Goal: Task Accomplishment & Management: Complete application form

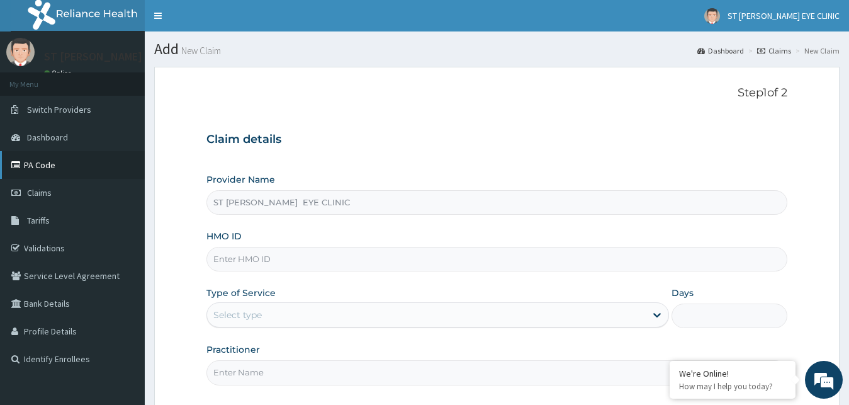
click at [127, 155] on link "PA Code" at bounding box center [72, 165] width 145 height 28
type input "ST [PERSON_NAME] EYE CLINIC"
click at [510, 204] on input "ST [PERSON_NAME] EYE CLINIC" at bounding box center [497, 202] width 582 height 25
click at [497, 261] on input "HMO ID" at bounding box center [497, 259] width 582 height 25
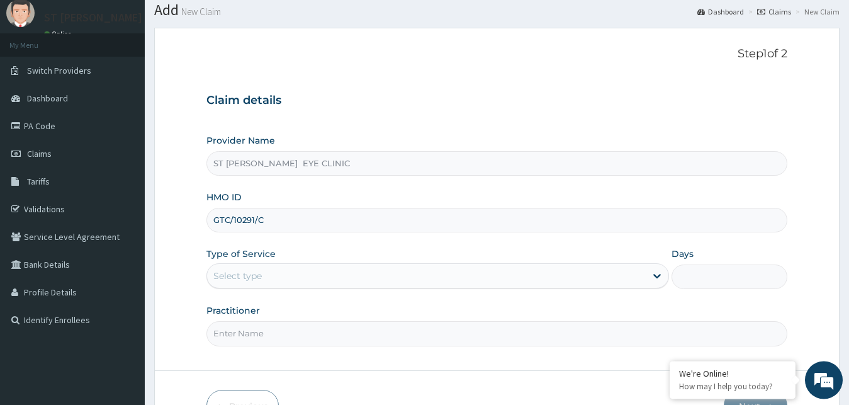
scroll to position [64, 0]
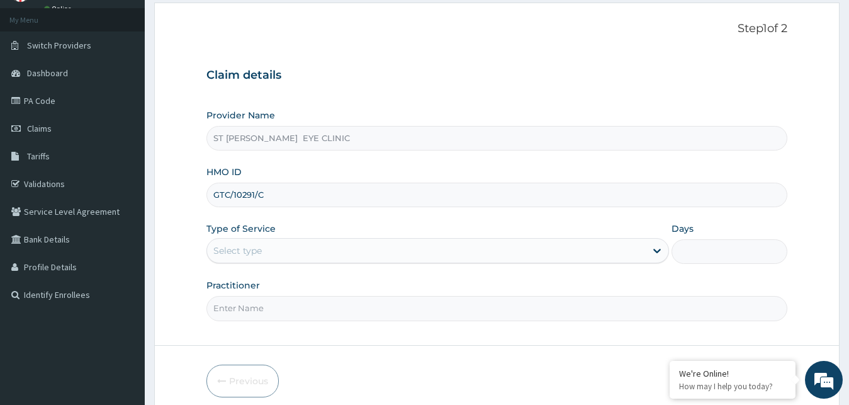
type input "GTC/10291/C"
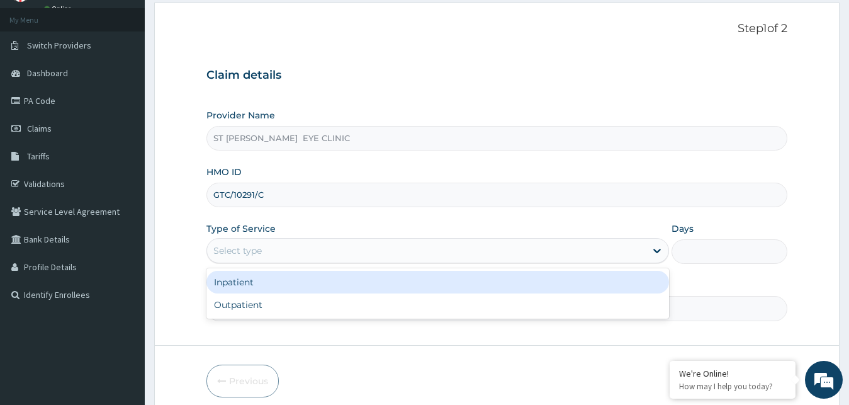
click at [517, 245] on div "Select type" at bounding box center [426, 250] width 439 height 20
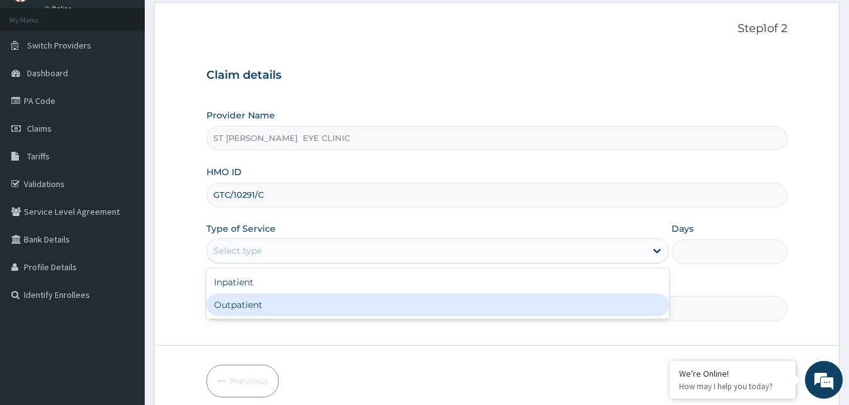
click at [522, 308] on div "Outpatient" at bounding box center [437, 304] width 463 height 23
type input "1"
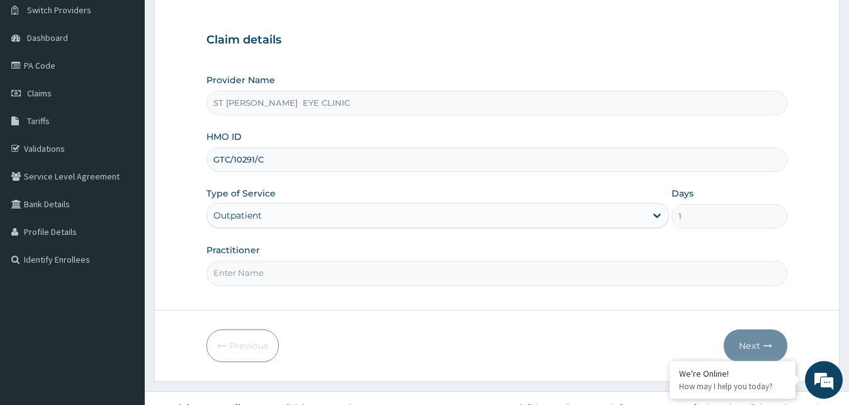
scroll to position [118, 0]
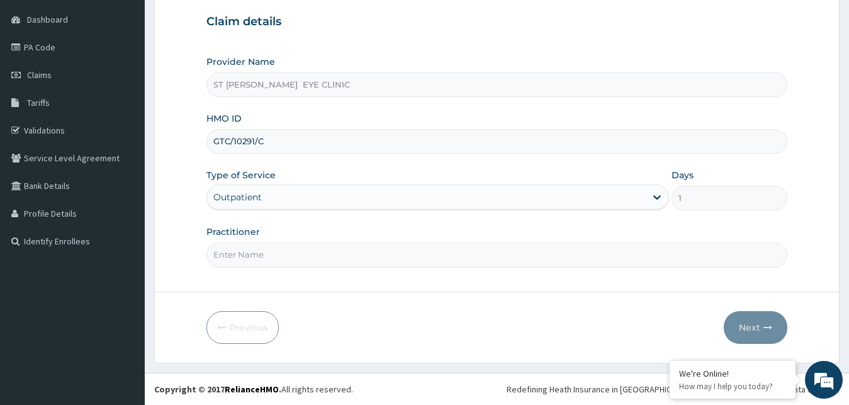
click at [525, 256] on input "Practitioner" at bounding box center [497, 254] width 582 height 25
type input "DR. CECILIA CHUKWU"
click at [760, 329] on button "Next" at bounding box center [756, 327] width 64 height 33
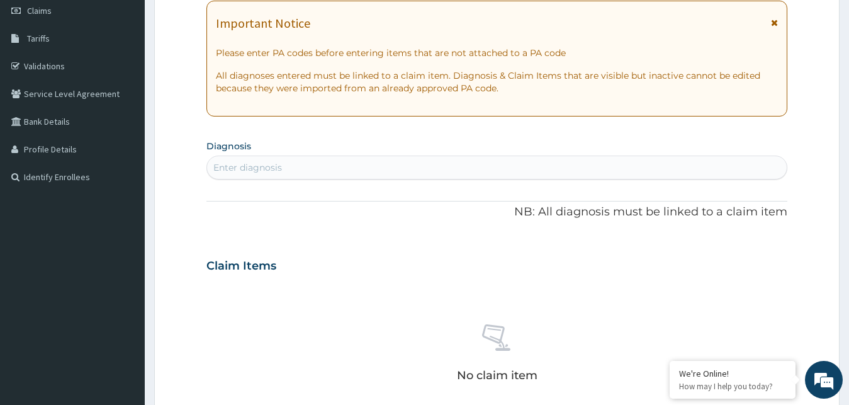
scroll to position [0, 0]
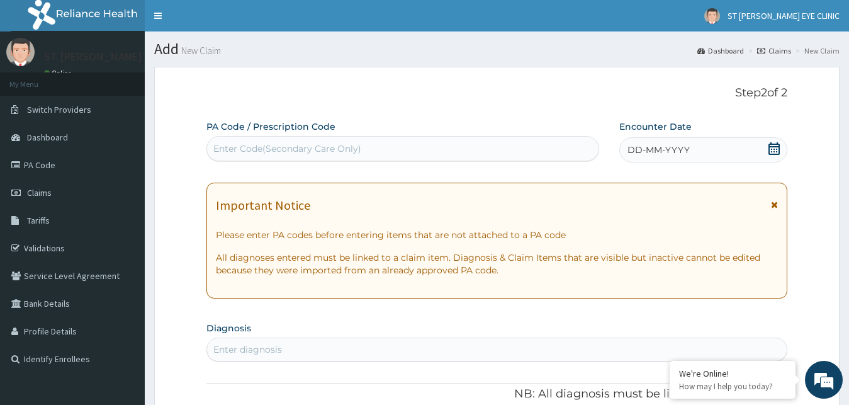
click at [531, 149] on div "Enter Code(Secondary Care Only)" at bounding box center [403, 148] width 392 height 20
paste input "PA/9F5206"
type input "PA/9F5206"
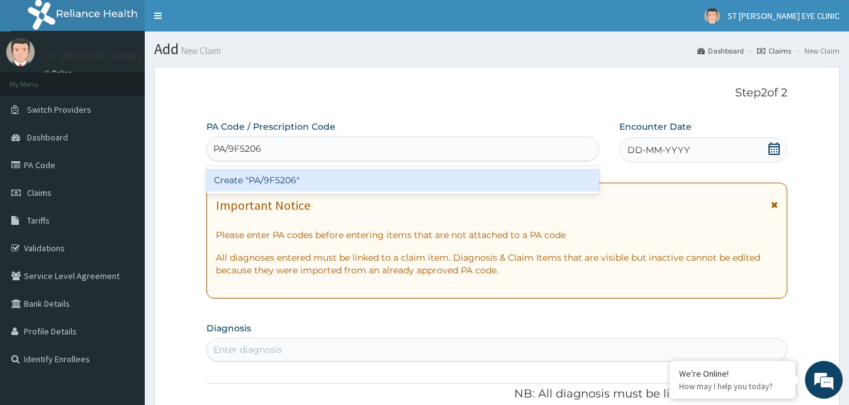
click at [527, 178] on div "Create "PA/9F5206"" at bounding box center [402, 180] width 393 height 23
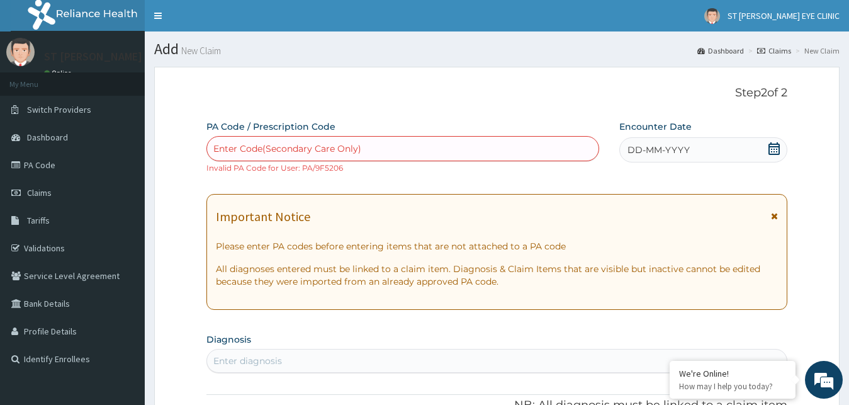
click at [495, 142] on div "Enter Code(Secondary Care Only)" at bounding box center [403, 148] width 392 height 20
click at [419, 149] on div "Enter Code(Secondary Care Only)" at bounding box center [403, 148] width 392 height 20
drag, startPoint x: 319, startPoint y: 171, endPoint x: 335, endPoint y: 147, distance: 29.0
click at [322, 167] on small "Invalid PA Code for User: PA/9F5206" at bounding box center [274, 167] width 137 height 9
click at [336, 147] on div "Enter Code(Secondary Care Only)" at bounding box center [287, 148] width 148 height 13
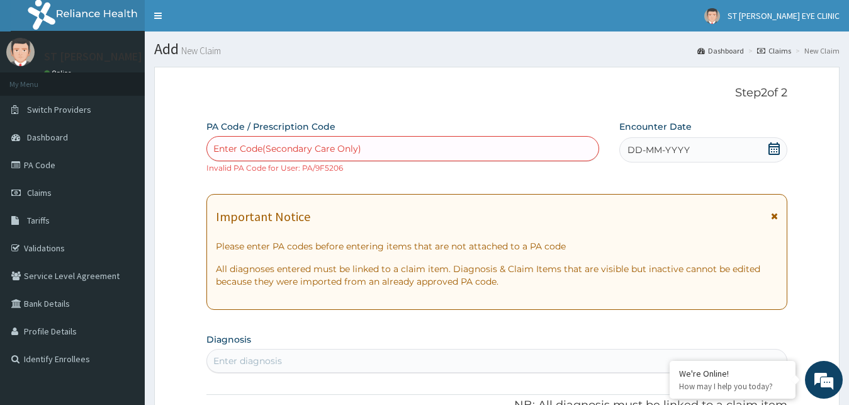
paste input "PA/9F5206"
type input "PA/9F5206"
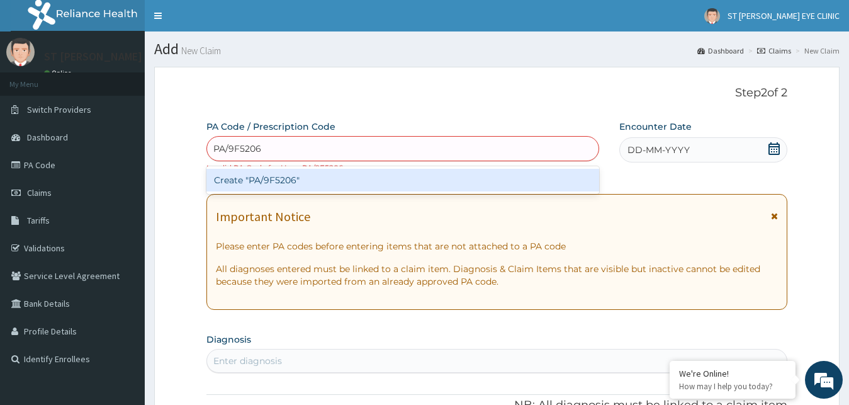
click at [342, 172] on div "Create "PA/9F5206"" at bounding box center [402, 180] width 393 height 23
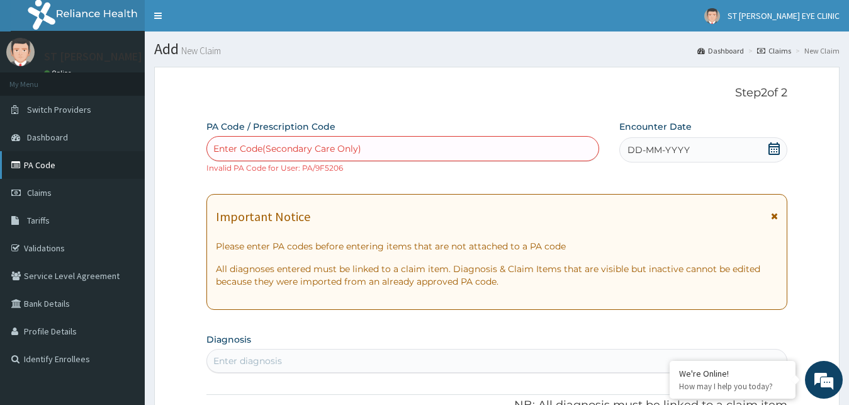
click at [74, 166] on link "PA Code" at bounding box center [72, 165] width 145 height 28
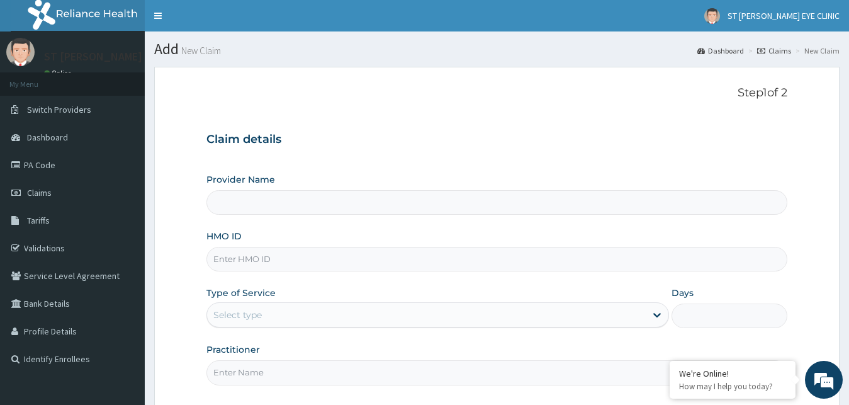
type input "ST [PERSON_NAME] EYE CLINIC"
click at [269, 202] on input "ST [PERSON_NAME] EYE CLINIC" at bounding box center [497, 202] width 582 height 25
click at [312, 265] on input "HMO ID" at bounding box center [497, 259] width 582 height 25
click at [315, 261] on input "HMO ID" at bounding box center [497, 259] width 582 height 25
type input "GTC/10291/B"
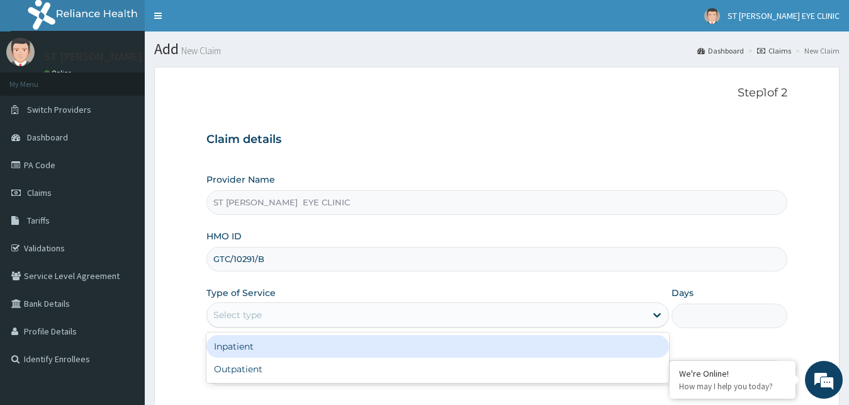
click at [432, 303] on div "Select type" at bounding box center [437, 314] width 463 height 25
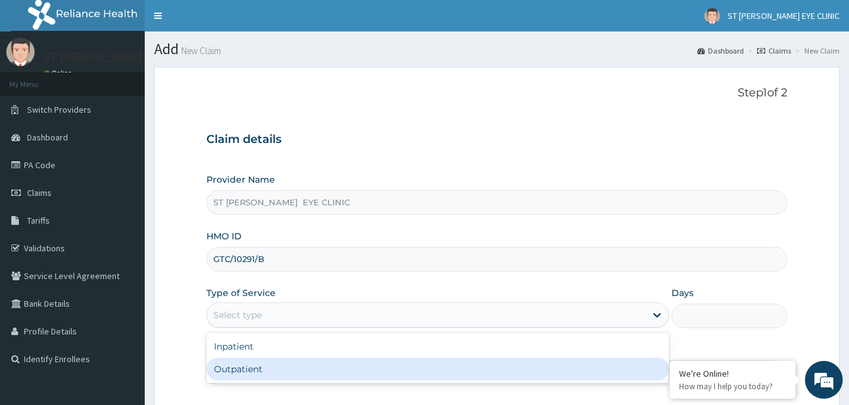
click at [421, 369] on div "Outpatient" at bounding box center [437, 369] width 463 height 23
type input "1"
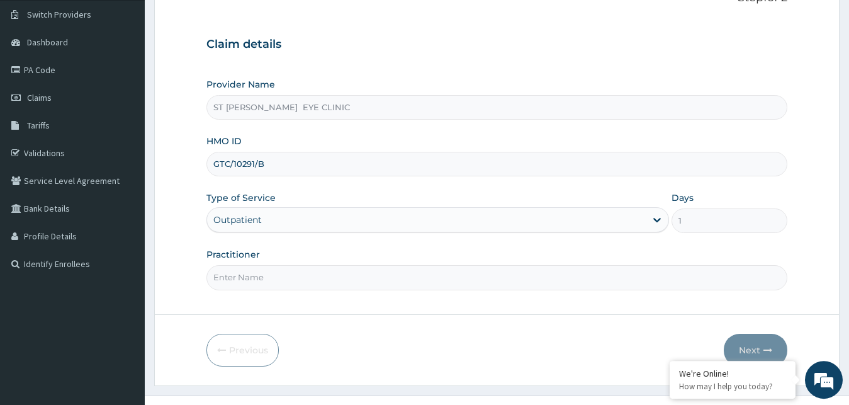
scroll to position [118, 0]
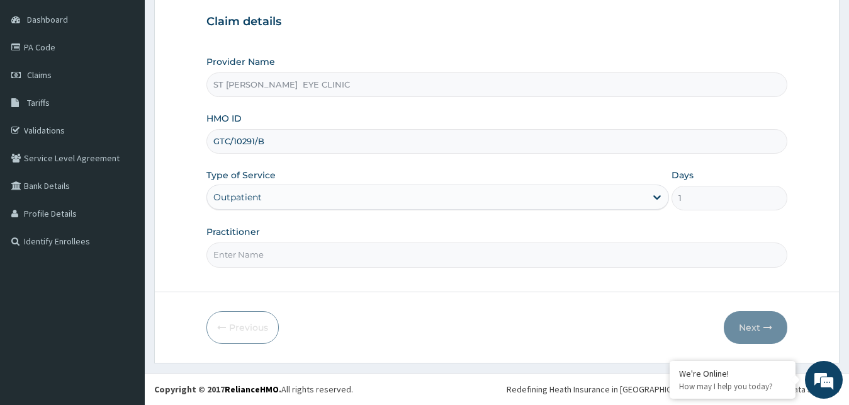
click at [461, 256] on input "Practitioner" at bounding box center [497, 254] width 582 height 25
type input "DR.OGECHI CECILIA"
click at [763, 332] on button "Next" at bounding box center [756, 327] width 64 height 33
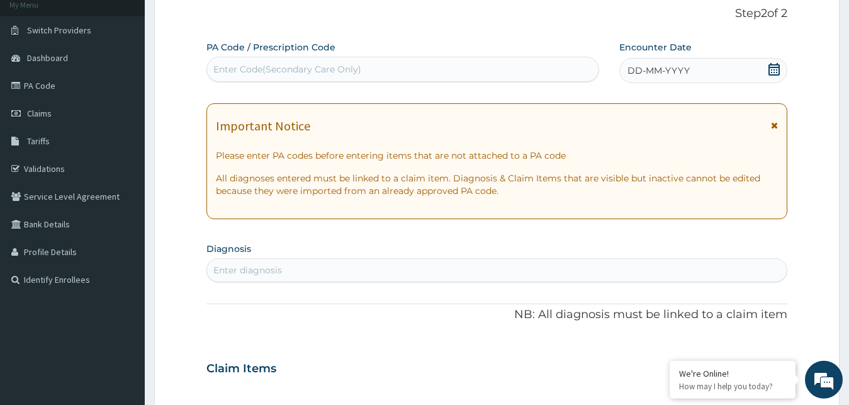
scroll to position [54, 0]
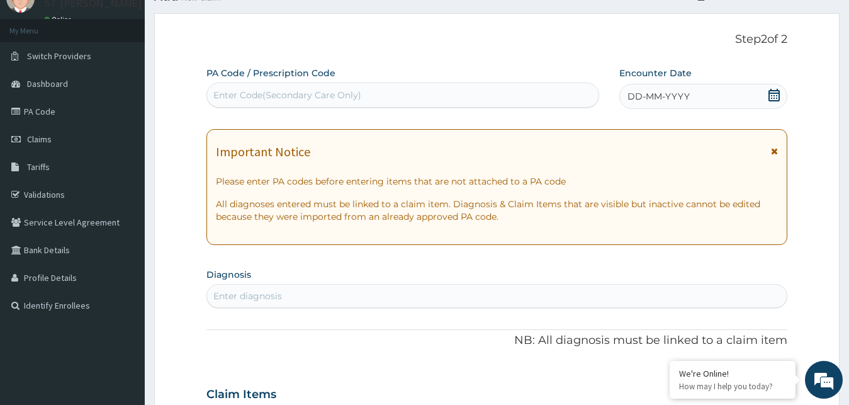
click at [485, 91] on div "Enter Code(Secondary Care Only)" at bounding box center [403, 95] width 392 height 20
paste input "PA/9F5206"
type input "PA/9F5206"
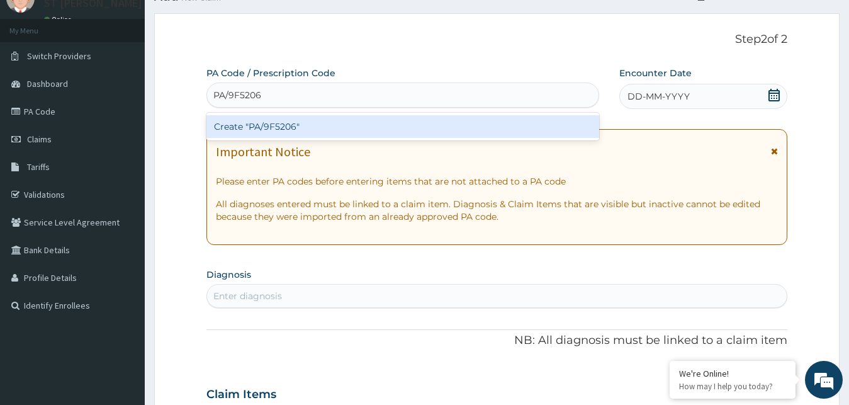
click at [502, 125] on div "Create "PA/9F5206"" at bounding box center [402, 126] width 393 height 23
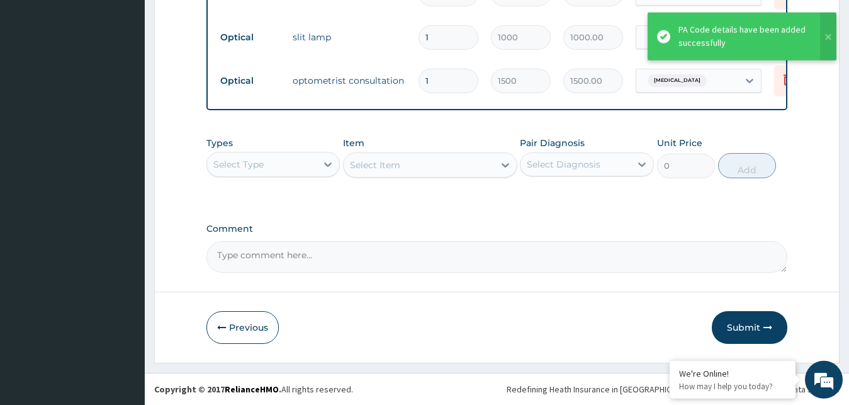
scroll to position [714, 0]
click at [757, 323] on button "Submit" at bounding box center [750, 327] width 76 height 33
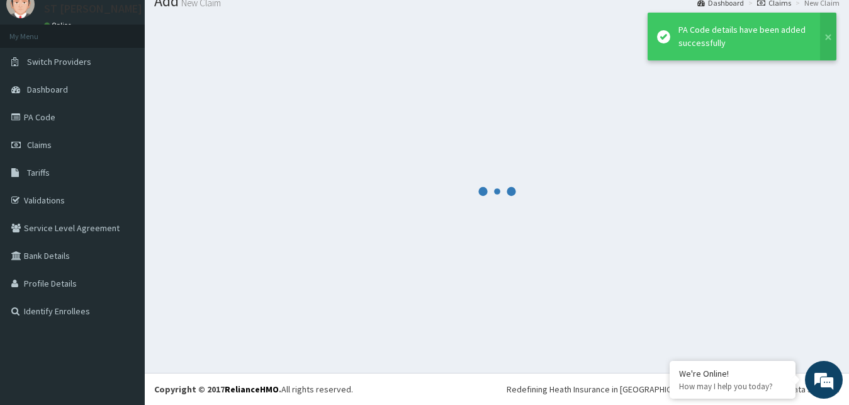
scroll to position [48, 0]
